Goal: Task Accomplishment & Management: Use online tool/utility

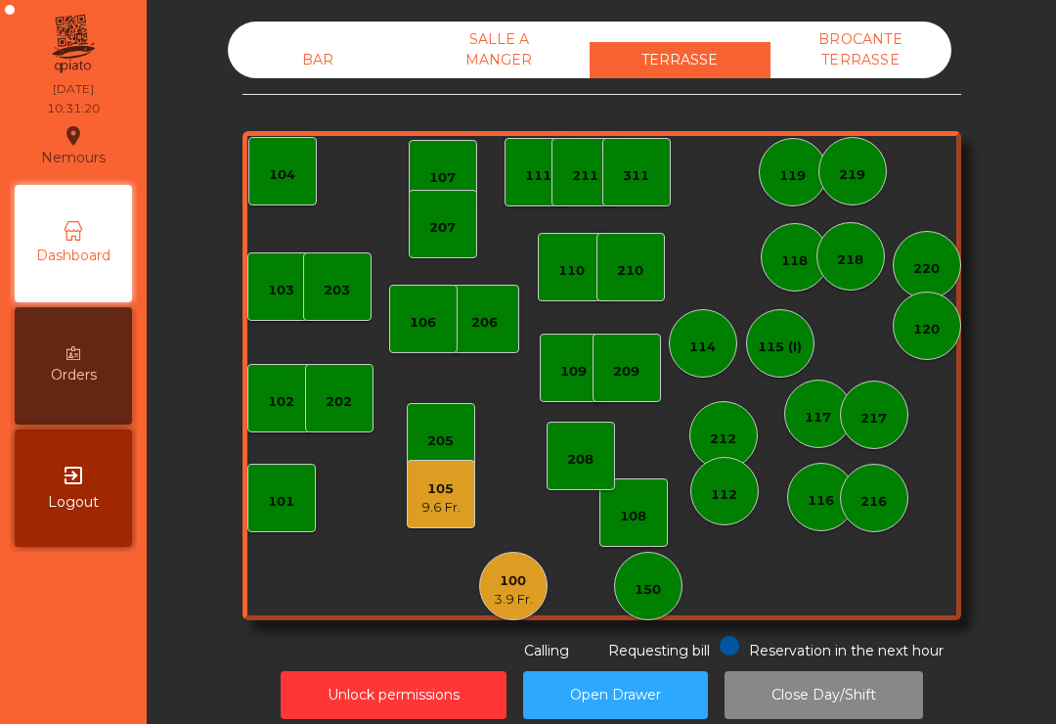
click at [519, 594] on div "3.9 Fr." at bounding box center [513, 600] width 39 height 20
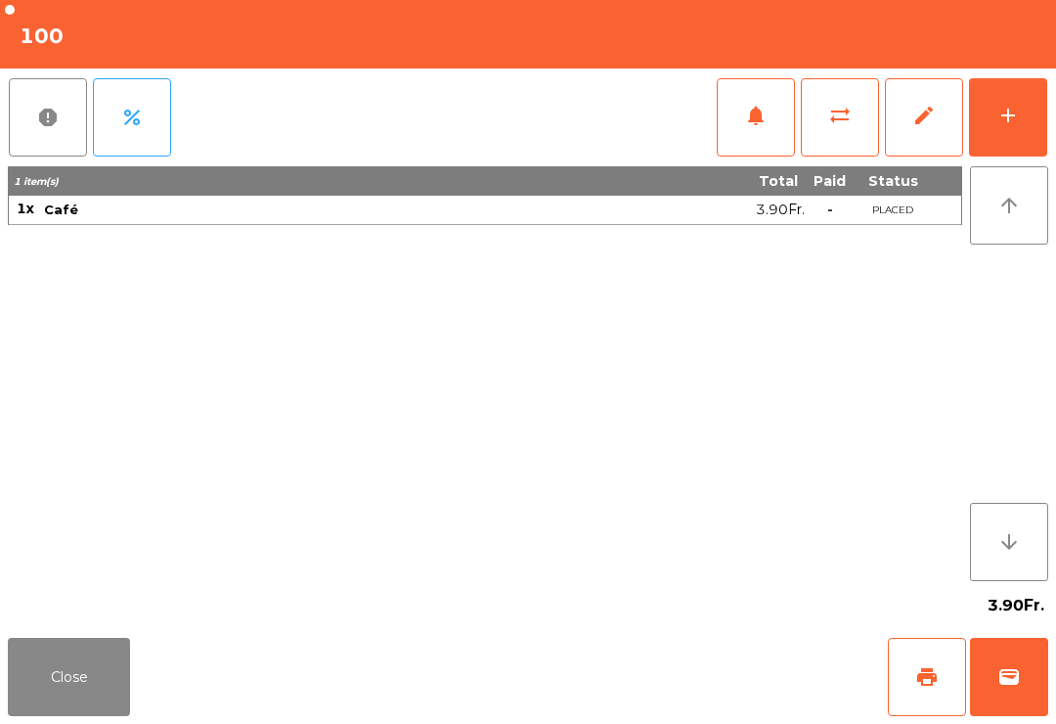
click at [935, 671] on span "print" at bounding box center [926, 676] width 23 height 23
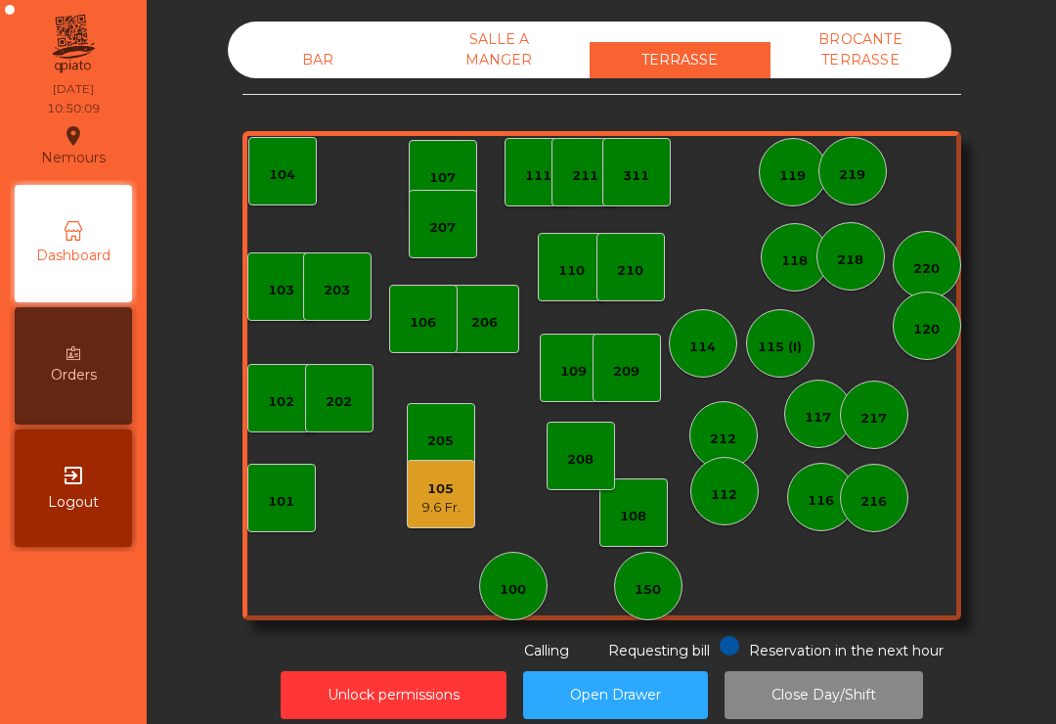
click at [418, 495] on div "105 9.6 Fr." at bounding box center [441, 494] width 68 height 68
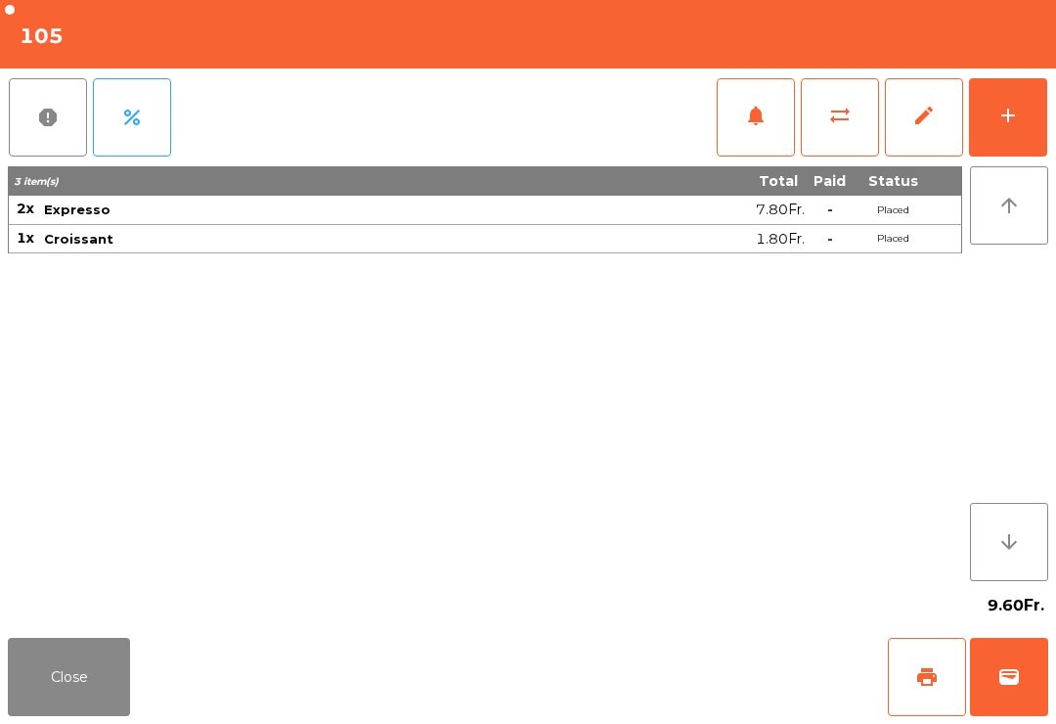
click at [930, 685] on span "print" at bounding box center [926, 676] width 23 height 23
click at [1044, 680] on button "wallet" at bounding box center [1009, 677] width 78 height 78
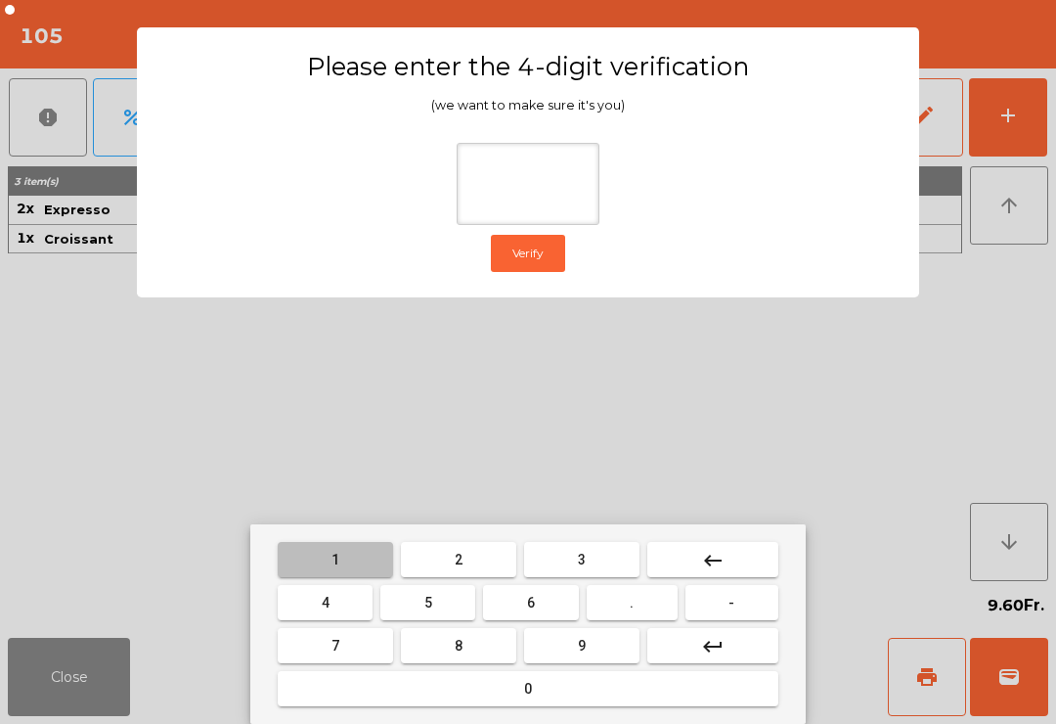
type input "*"
type input "***"
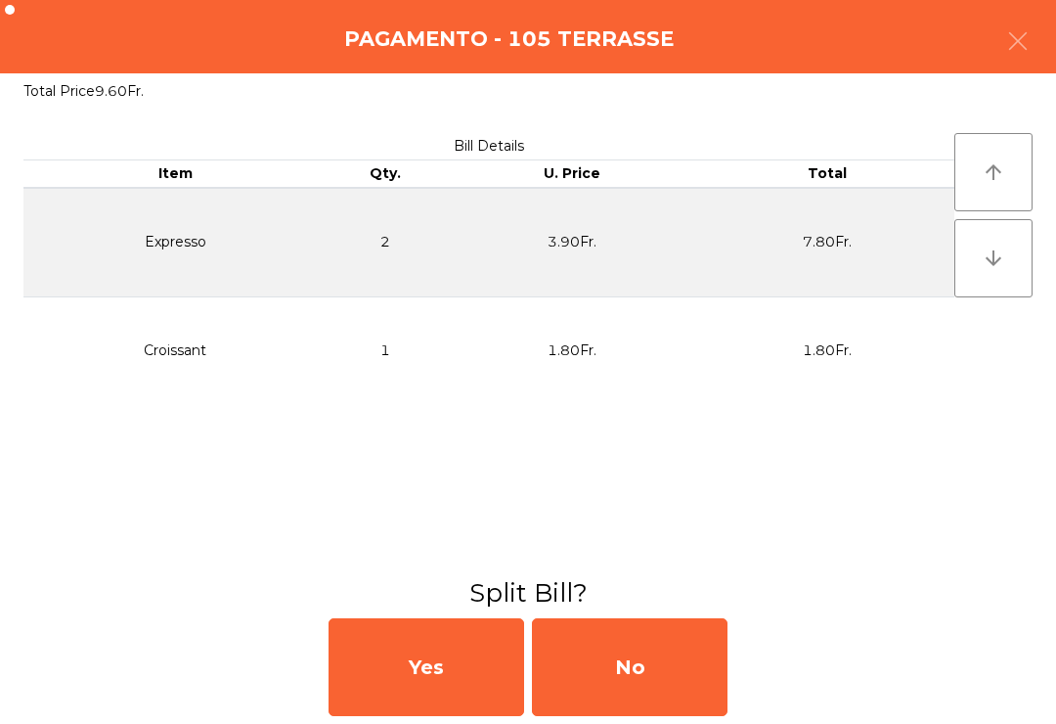
click at [694, 680] on div "No" at bounding box center [630, 667] width 196 height 98
click at [690, 676] on div "MB" at bounding box center [630, 667] width 196 height 98
click at [690, 702] on div "No" at bounding box center [630, 667] width 196 height 98
click at [788, 702] on div "Yes No" at bounding box center [528, 666] width 1056 height 113
click at [709, 683] on div "No" at bounding box center [630, 667] width 196 height 98
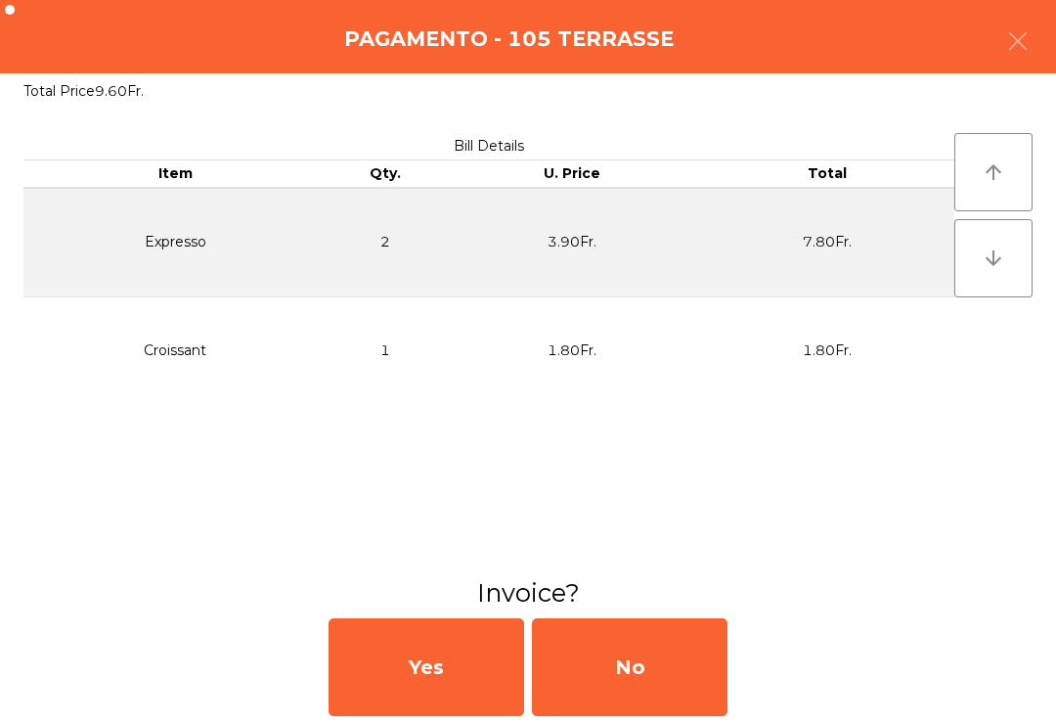
click at [647, 672] on div "No" at bounding box center [630, 667] width 196 height 98
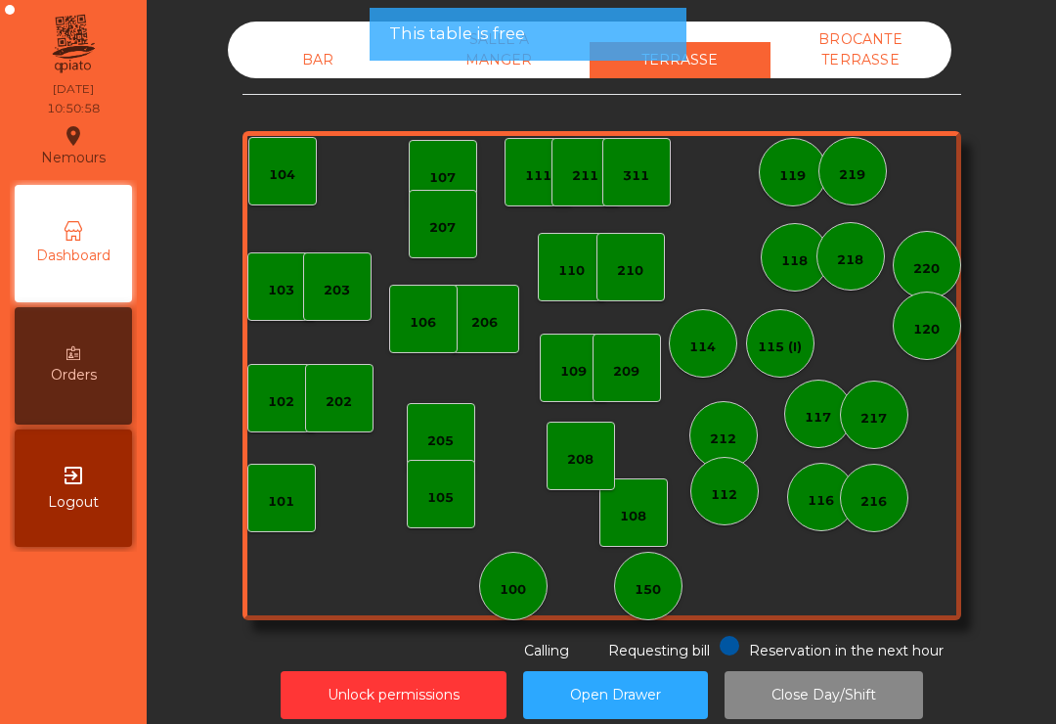
click at [647, 671] on button "Open Drawer" at bounding box center [615, 695] width 185 height 48
click at [648, 673] on button "Open Drawer" at bounding box center [615, 695] width 185 height 48
